Goal: Use online tool/utility: Utilize a website feature to perform a specific function

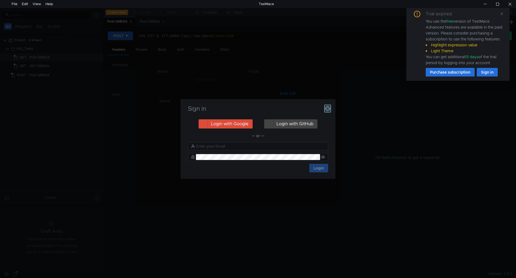
click at [326, 109] on icon "button" at bounding box center [327, 108] width 5 height 5
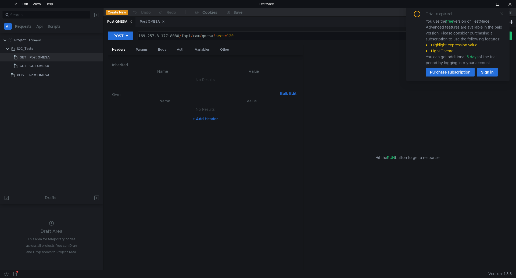
click at [503, 12] on icon at bounding box center [502, 14] width 4 height 4
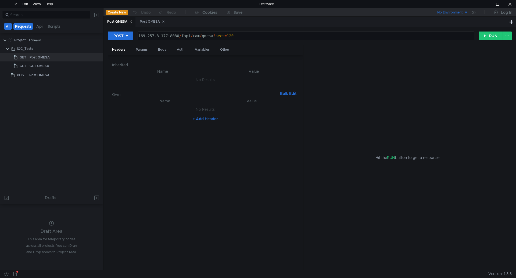
click at [26, 26] on button "Requests" at bounding box center [23, 26] width 20 height 6
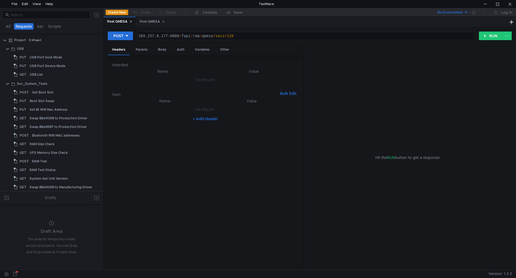
click at [42, 10] on div at bounding box center [51, 14] width 103 height 13
click at [44, 20] on div at bounding box center [51, 14] width 103 height 13
click at [49, 14] on input at bounding box center [48, 15] width 77 height 6
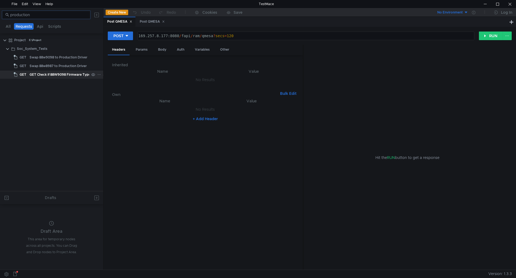
type input "production"
click at [51, 74] on div "GET Check if 88W9098 Firmware Type is Production" at bounding box center [71, 74] width 83 height 8
click at [49, 77] on div "GET Check if 88W9098 Firmware Type is Production" at bounding box center [71, 74] width 83 height 8
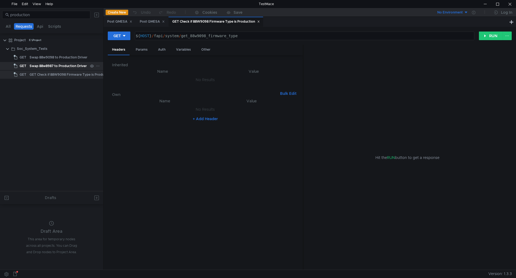
click at [56, 66] on div "Swap 88w8987 to Production Driver" at bounding box center [58, 66] width 57 height 8
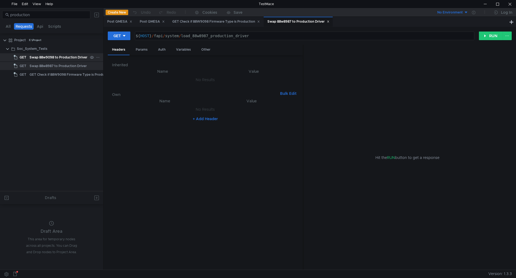
click at [62, 58] on div "Swap 88w9098 to Production Driver" at bounding box center [59, 57] width 58 height 8
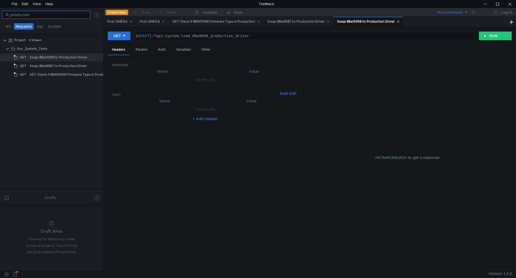
click at [51, 14] on input "production" at bounding box center [48, 15] width 77 height 6
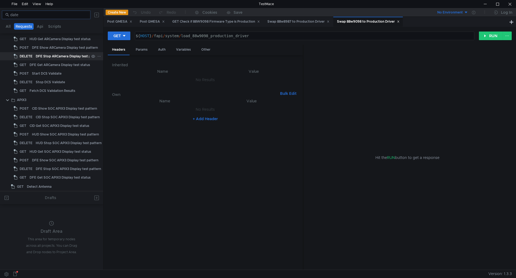
scroll to position [183, 0]
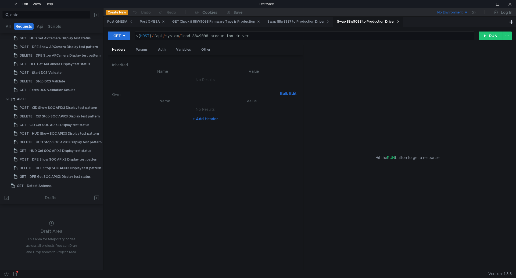
click at [47, 200] on div "Drafts" at bounding box center [50, 197] width 11 height 6
click at [49, 204] on div "Drafts" at bounding box center [51, 197] width 103 height 13
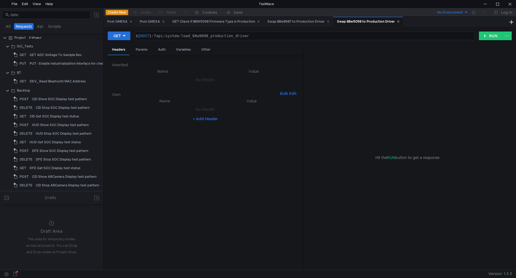
scroll to position [0, 0]
click at [7, 26] on button "All" at bounding box center [8, 26] width 8 height 6
click at [16, 43] on div "Project" at bounding box center [20, 40] width 12 height 8
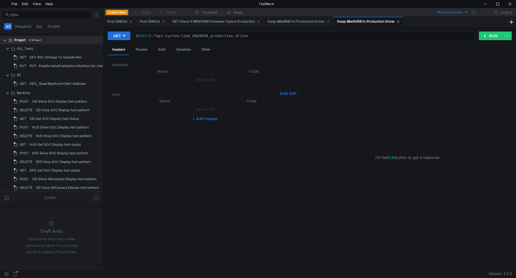
click at [16, 43] on div "Project" at bounding box center [20, 40] width 12 height 8
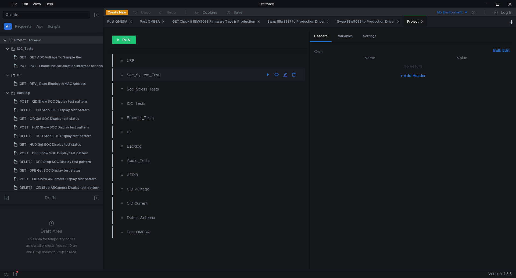
click at [183, 76] on div "Soc_System_Tests" at bounding box center [195, 75] width 137 height 6
click at [148, 76] on div "Soc_System_Tests" at bounding box center [195, 75] width 137 height 6
drag, startPoint x: 61, startPoint y: 15, endPoint x: 0, endPoint y: 16, distance: 61.1
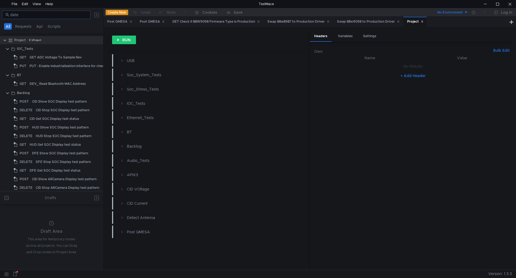
click at [0, 16] on div "date" at bounding box center [51, 14] width 103 height 13
click at [33, 82] on div "DEV_ Read Bluetooth MAC Address" at bounding box center [58, 84] width 56 height 8
click at [61, 16] on input "date" at bounding box center [48, 15] width 77 height 6
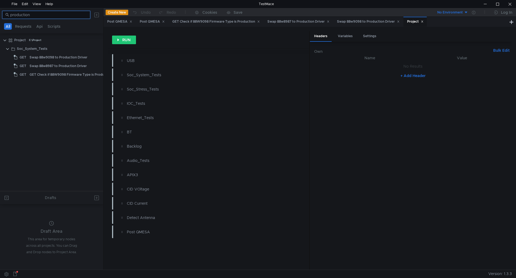
type input "production"
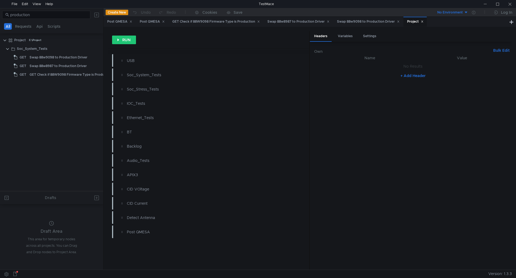
click at [41, 138] on tree-viewport "Project E:\Project Soc_System_Tests GET Swap 88w9098 to Production Driver GET S…" at bounding box center [51, 113] width 103 height 155
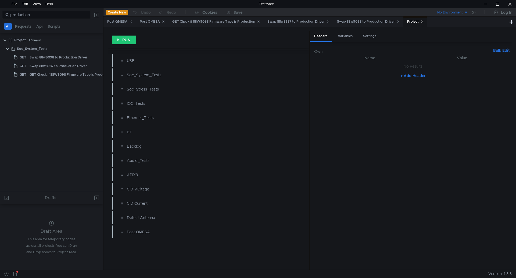
click at [41, 138] on tree-viewport "Project E:\Project Soc_System_Tests GET Swap 88w9098 to Production Driver GET S…" at bounding box center [51, 113] width 103 height 155
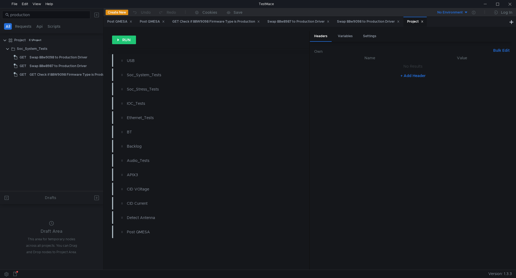
drag, startPoint x: 327, startPoint y: 261, endPoint x: 329, endPoint y: 250, distance: 11.6
click at [327, 261] on nz-table "Name Value No Results + Add Header" at bounding box center [413, 160] width 198 height 210
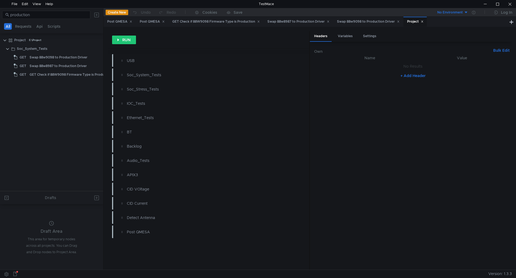
click at [330, 247] on nz-table "Name Value No Results + Add Header" at bounding box center [413, 160] width 198 height 210
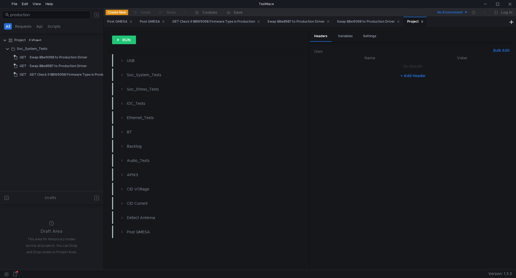
click at [65, 139] on tree-viewport "Project E:\Project Soc_System_Tests GET Swap 88w9098 to Production Driver GET S…" at bounding box center [51, 113] width 103 height 155
click at [30, 101] on tree-viewport "Project E:\Project Soc_System_Tests GET Swap 88w9098 to Production Driver GET S…" at bounding box center [51, 113] width 103 height 155
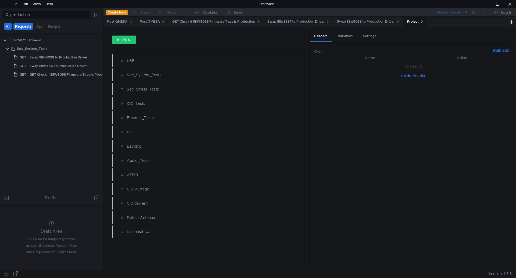
click at [25, 28] on button "Requests" at bounding box center [23, 26] width 20 height 6
click at [12, 24] on button "All" at bounding box center [8, 26] width 8 height 6
click at [21, 27] on button "Requests" at bounding box center [23, 26] width 20 height 6
click at [26, 22] on nz-tabs-nav "All Requests Api Scripts" at bounding box center [51, 26] width 97 height 10
click at [29, 25] on button "Requests" at bounding box center [24, 26] width 20 height 6
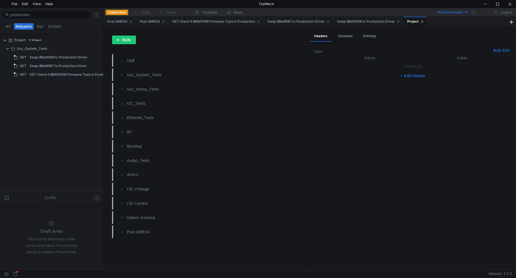
click at [29, 25] on button "Requests" at bounding box center [24, 26] width 20 height 6
click at [45, 25] on div "All Requests Api Scripts" at bounding box center [33, 26] width 60 height 6
click at [42, 26] on button "Api" at bounding box center [40, 26] width 10 height 6
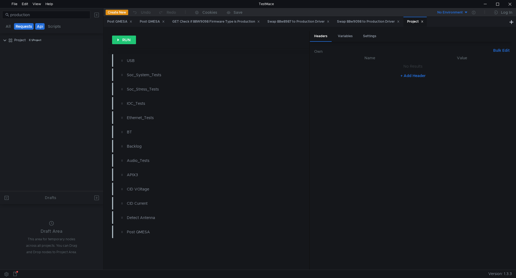
click at [27, 27] on button "Requests" at bounding box center [24, 26] width 20 height 6
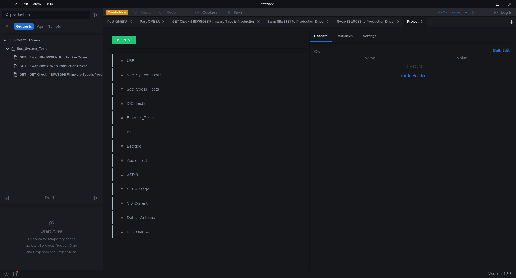
click at [3, 27] on div "All Requests Api Scripts" at bounding box center [33, 26] width 60 height 6
click at [8, 27] on button "All" at bounding box center [8, 26] width 8 height 6
drag, startPoint x: 61, startPoint y: 13, endPoint x: 0, endPoint y: 13, distance: 60.8
click at [0, 13] on div "production" at bounding box center [51, 14] width 103 height 13
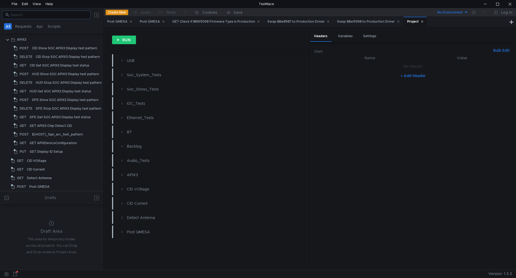
scroll to position [1134, 0]
click at [487, 4] on div at bounding box center [485, 4] width 12 height 8
click at [7, 40] on clr-icon at bounding box center [7, 39] width 4 height 4
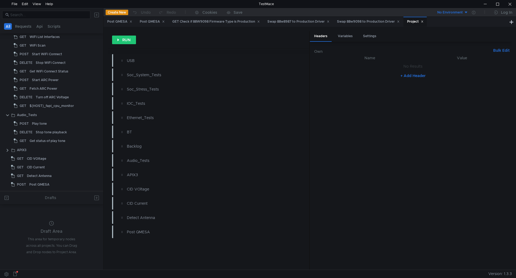
scroll to position [1022, 0]
click at [18, 26] on button "Requests" at bounding box center [23, 26] width 20 height 6
click at [8, 28] on button "All" at bounding box center [8, 26] width 8 height 6
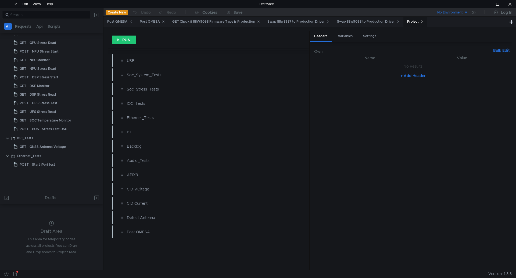
scroll to position [0, 0]
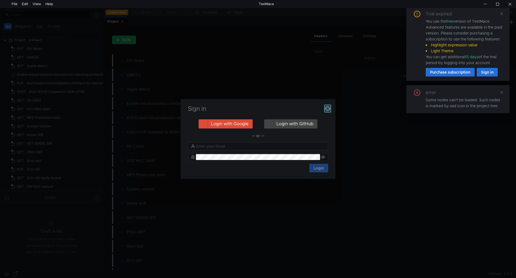
click at [328, 105] on button "button" at bounding box center [327, 108] width 5 height 6
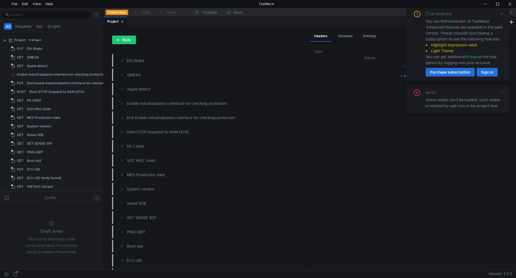
click at [502, 93] on icon at bounding box center [502, 92] width 4 height 4
click at [503, 14] on icon at bounding box center [502, 14] width 4 height 4
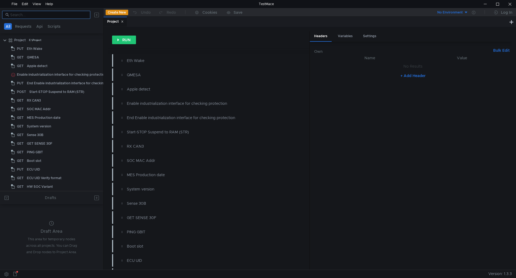
click at [40, 17] on input at bounding box center [48, 15] width 77 height 6
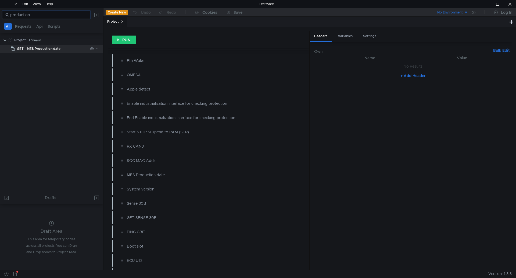
type input "production"
click at [16, 49] on div "GET" at bounding box center [18, 49] width 14 height 8
click at [54, 46] on div "MES Production date" at bounding box center [44, 49] width 34 height 8
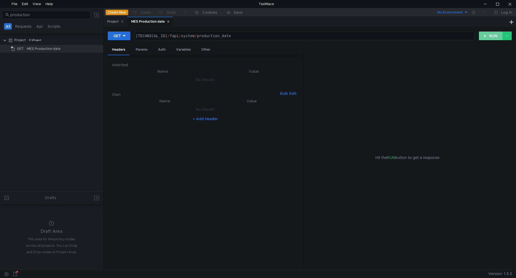
click at [491, 35] on button "RUN" at bounding box center [491, 35] width 24 height 9
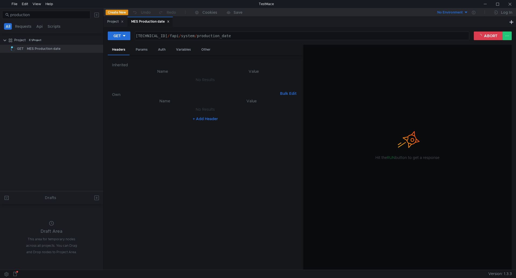
click at [37, 134] on tree-viewport "Project E:\Project Loading... GET MES Production date" at bounding box center [51, 113] width 103 height 155
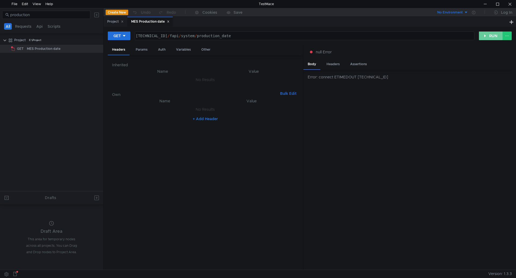
click at [487, 39] on button "RUN" at bounding box center [491, 35] width 24 height 9
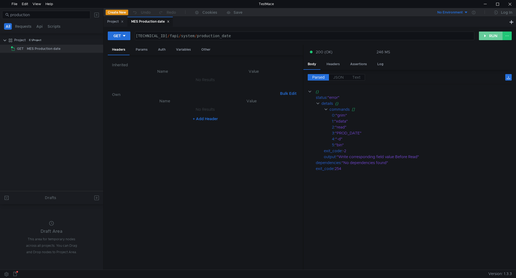
click at [487, 39] on button "RUN" at bounding box center [491, 35] width 24 height 9
click at [509, 5] on div at bounding box center [510, 4] width 12 height 8
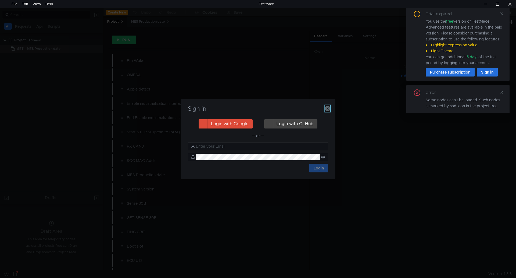
click at [328, 110] on icon "button" at bounding box center [327, 108] width 5 height 5
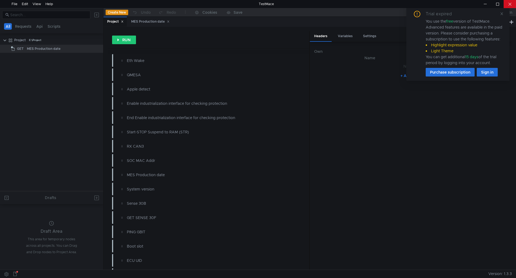
click at [504, 6] on div at bounding box center [510, 4] width 12 height 8
